Goal: Information Seeking & Learning: Learn about a topic

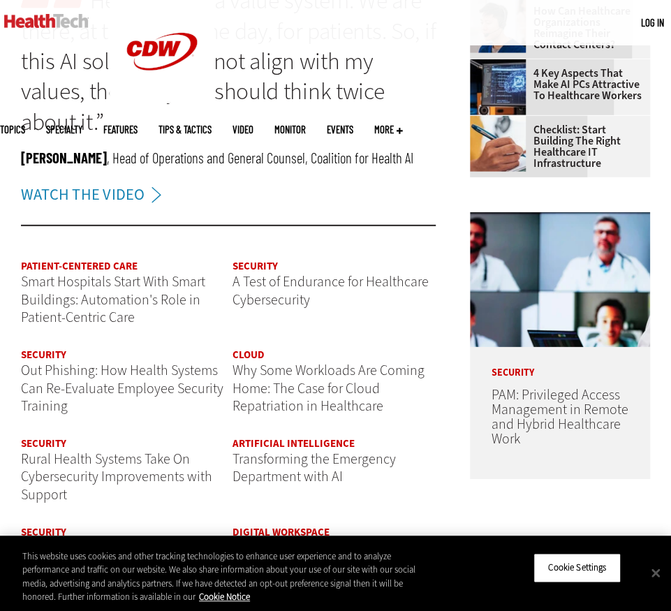
scroll to position [1467, 0]
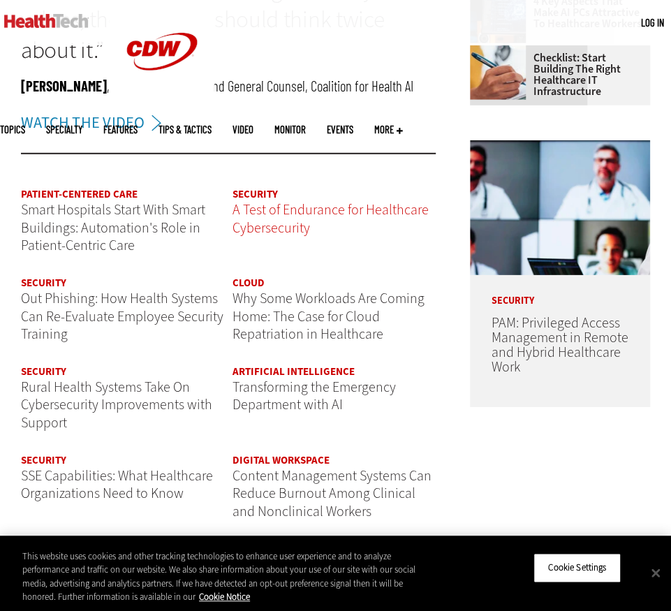
click at [271, 221] on span "A Test of Endurance for Healthcare Cybersecurity" at bounding box center [331, 219] width 196 height 37
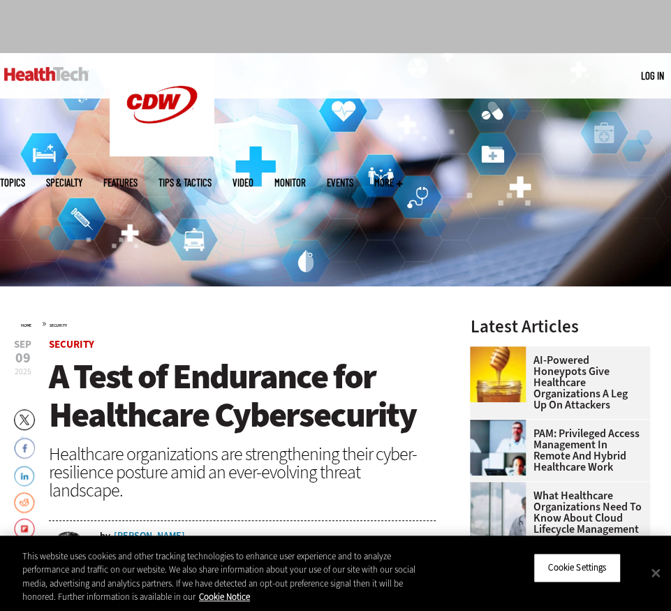
scroll to position [140, 0]
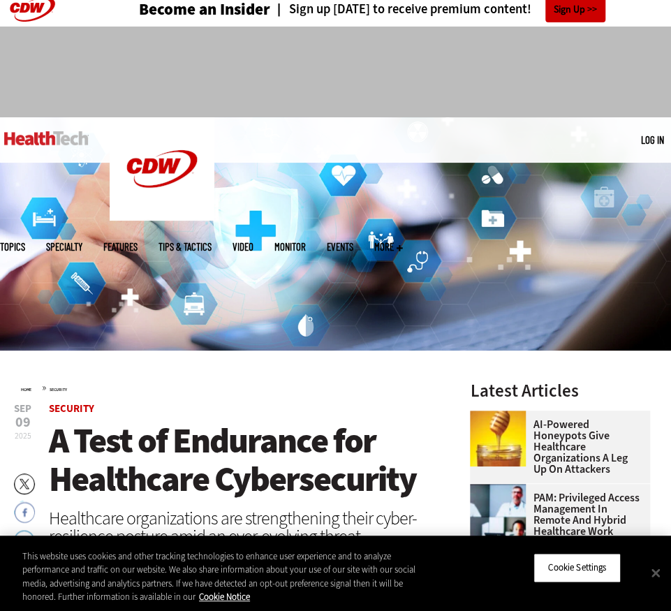
scroll to position [0, 0]
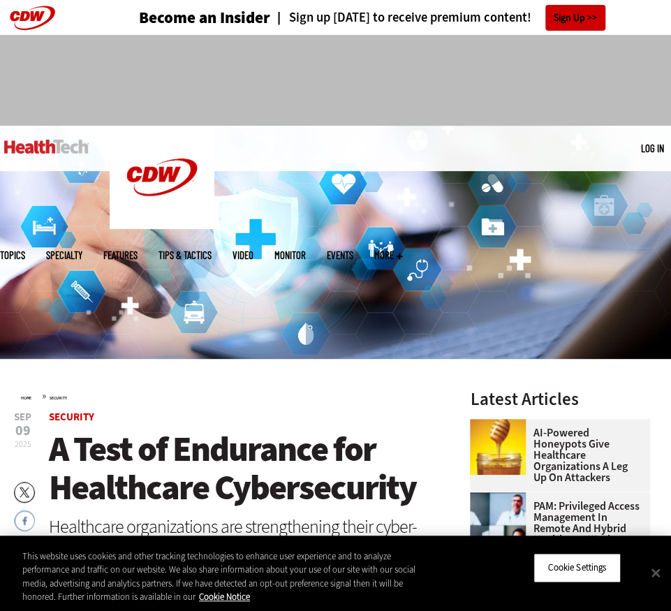
click at [354, 250] on link "Events" at bounding box center [340, 255] width 27 height 10
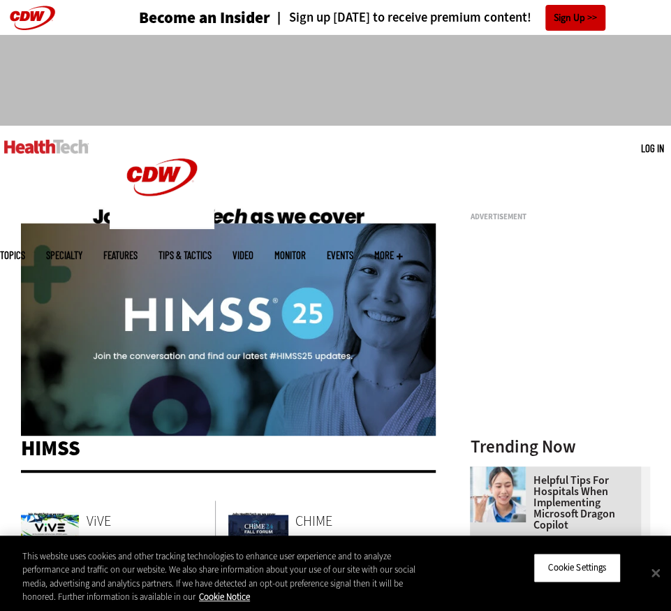
click at [138, 250] on link "Features" at bounding box center [120, 255] width 34 height 10
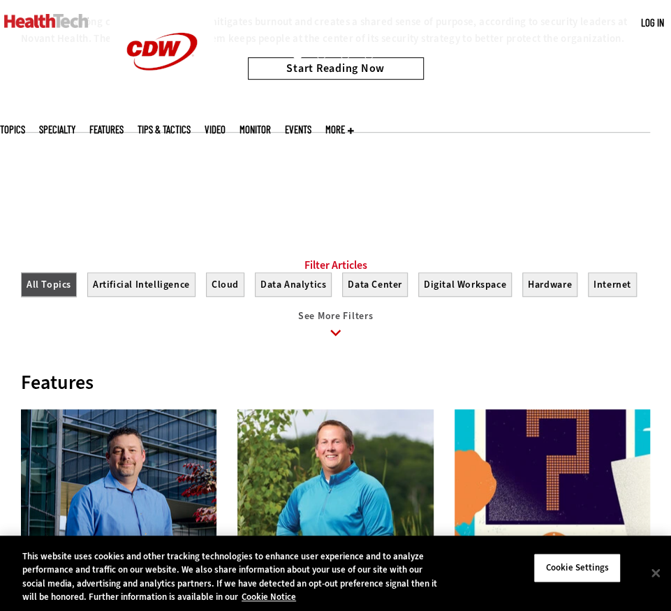
scroll to position [279, 0]
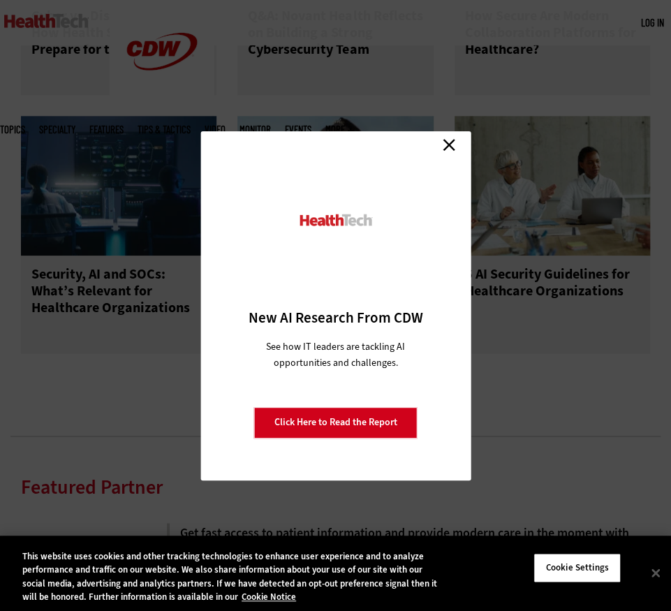
scroll to position [2515, 0]
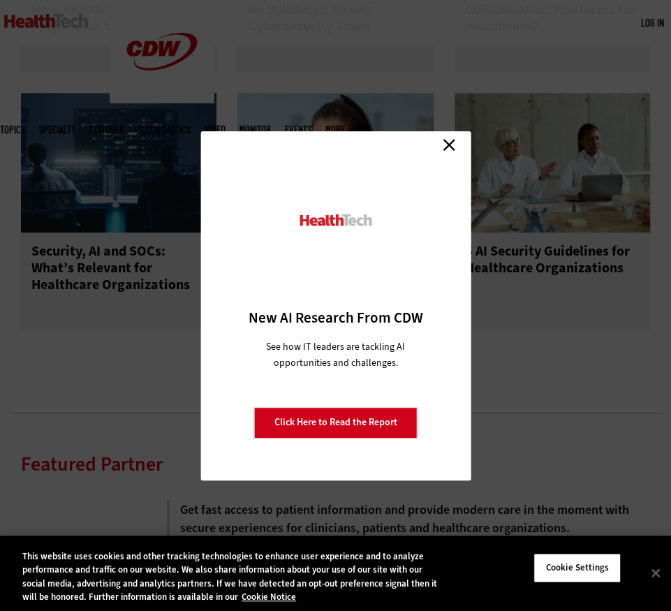
click at [338, 414] on link "Click Here to Read the Report" at bounding box center [335, 422] width 163 height 31
